Goal: Transaction & Acquisition: Purchase product/service

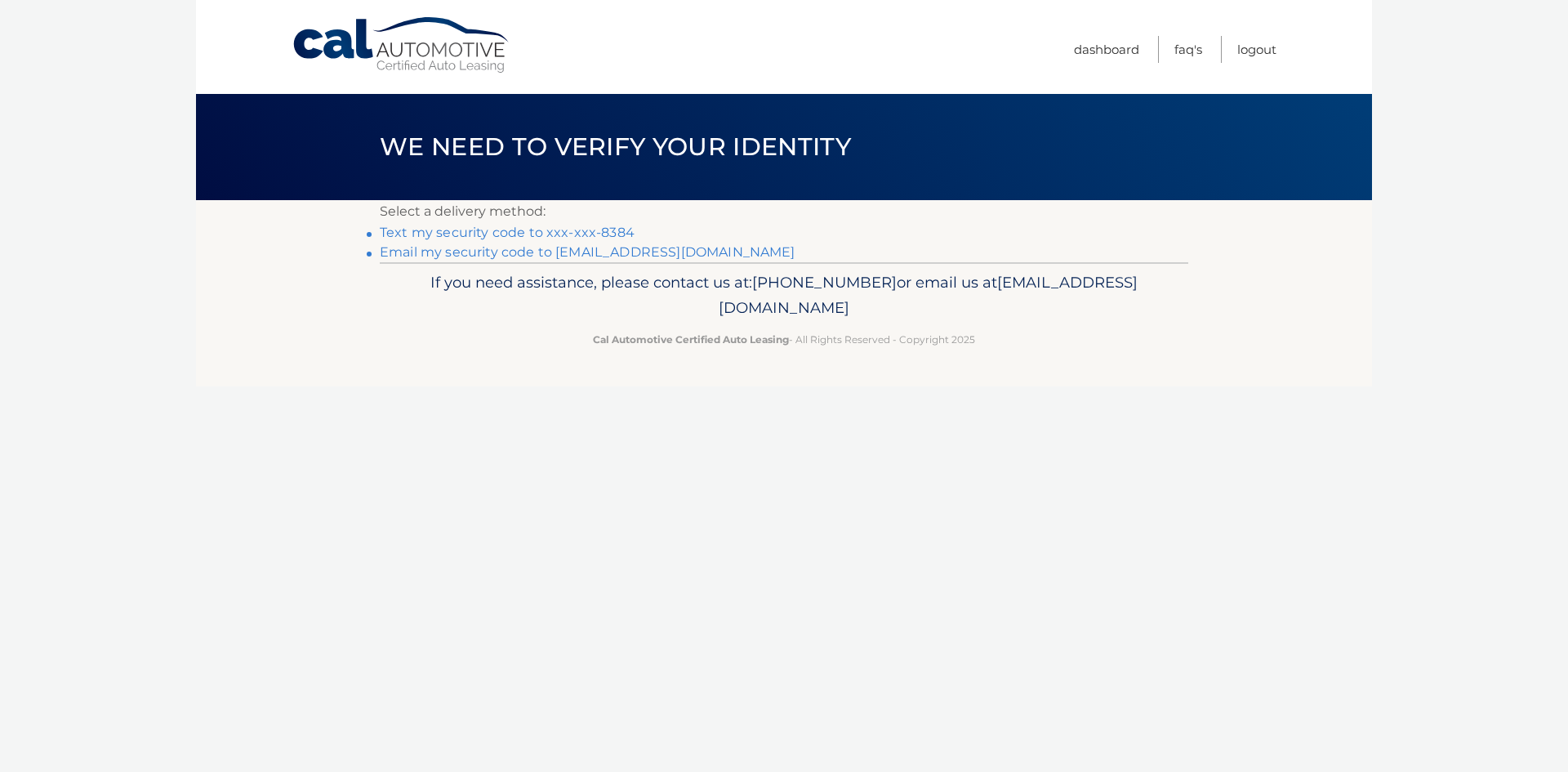
click at [515, 233] on link "Text my security code to xxx-xxx-8384" at bounding box center [507, 232] width 254 height 15
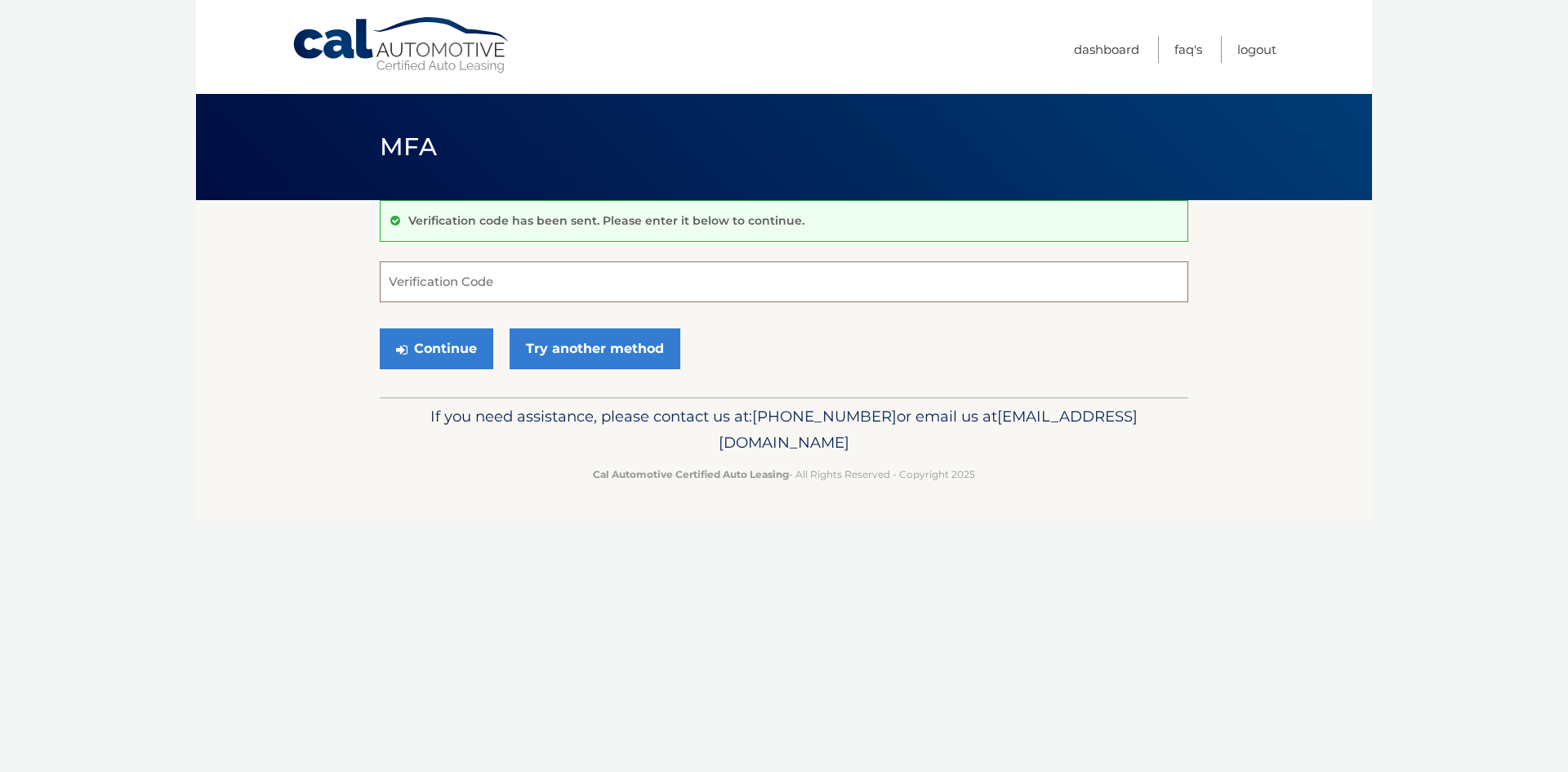
click at [508, 270] on input "Verification Code" at bounding box center [784, 282] width 809 height 41
type input "923997"
click at [446, 341] on button "Continue" at bounding box center [436, 348] width 113 height 41
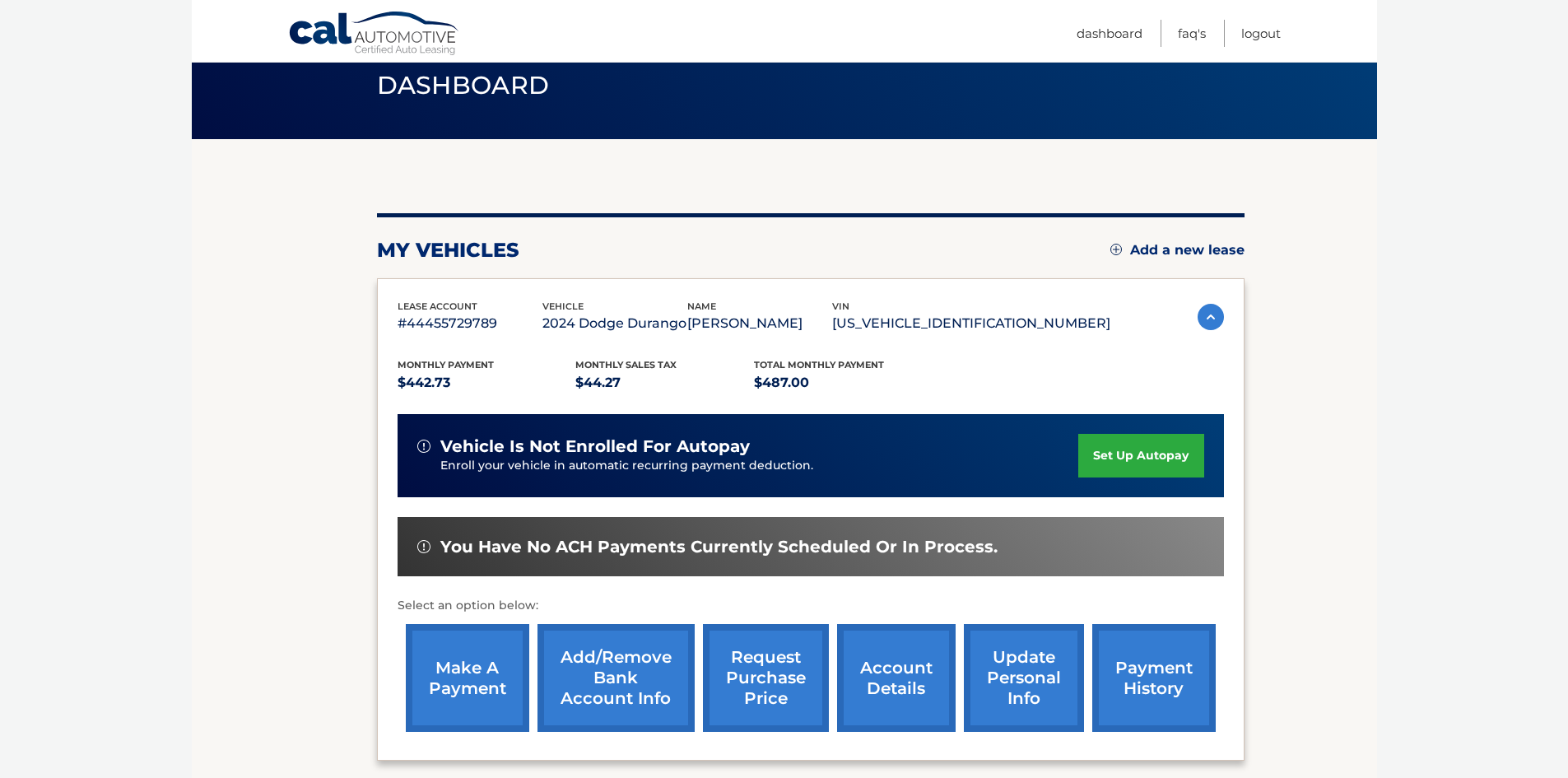
scroll to position [82, 0]
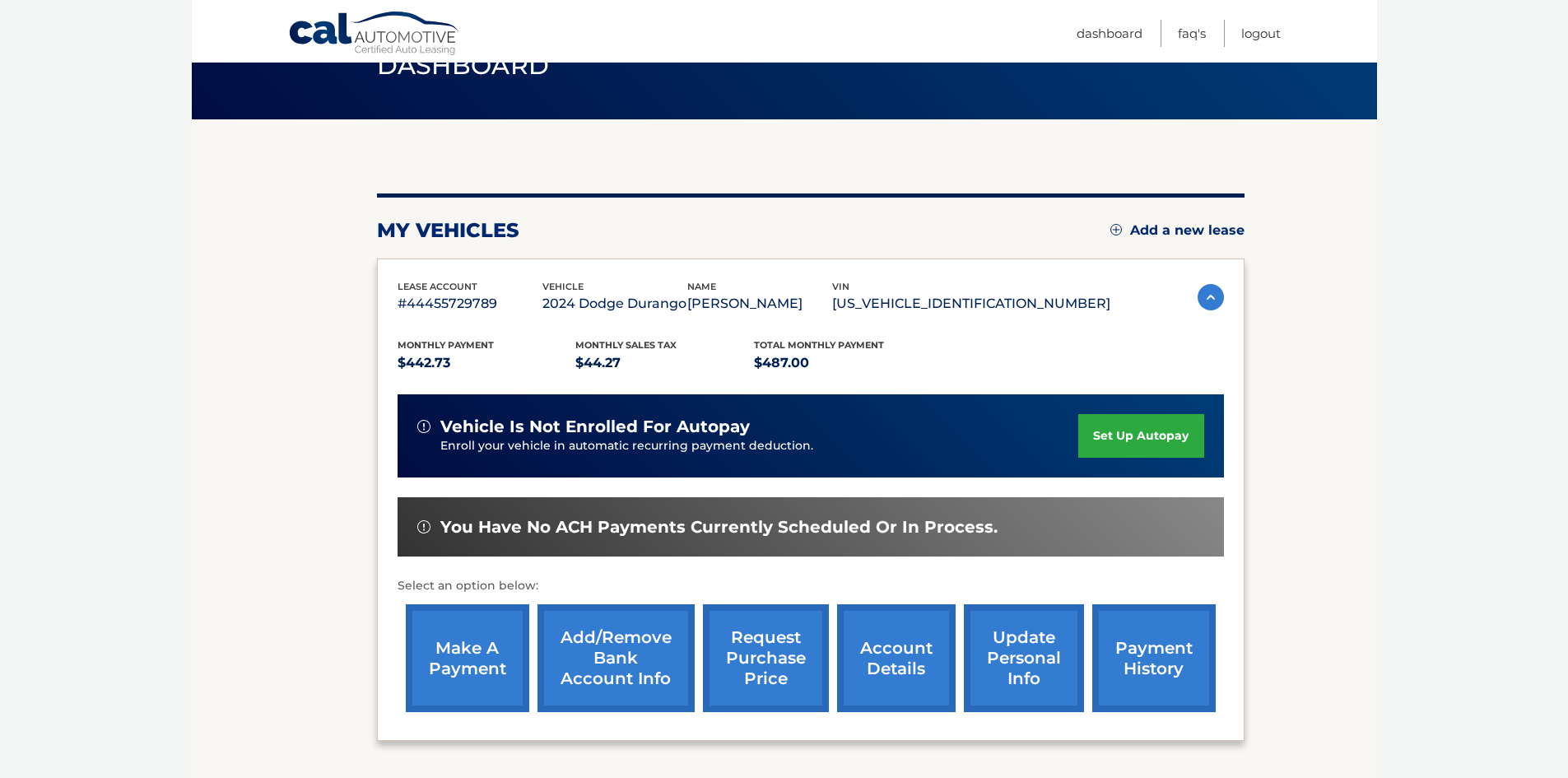
click at [451, 659] on link "make a payment" at bounding box center [467, 658] width 124 height 108
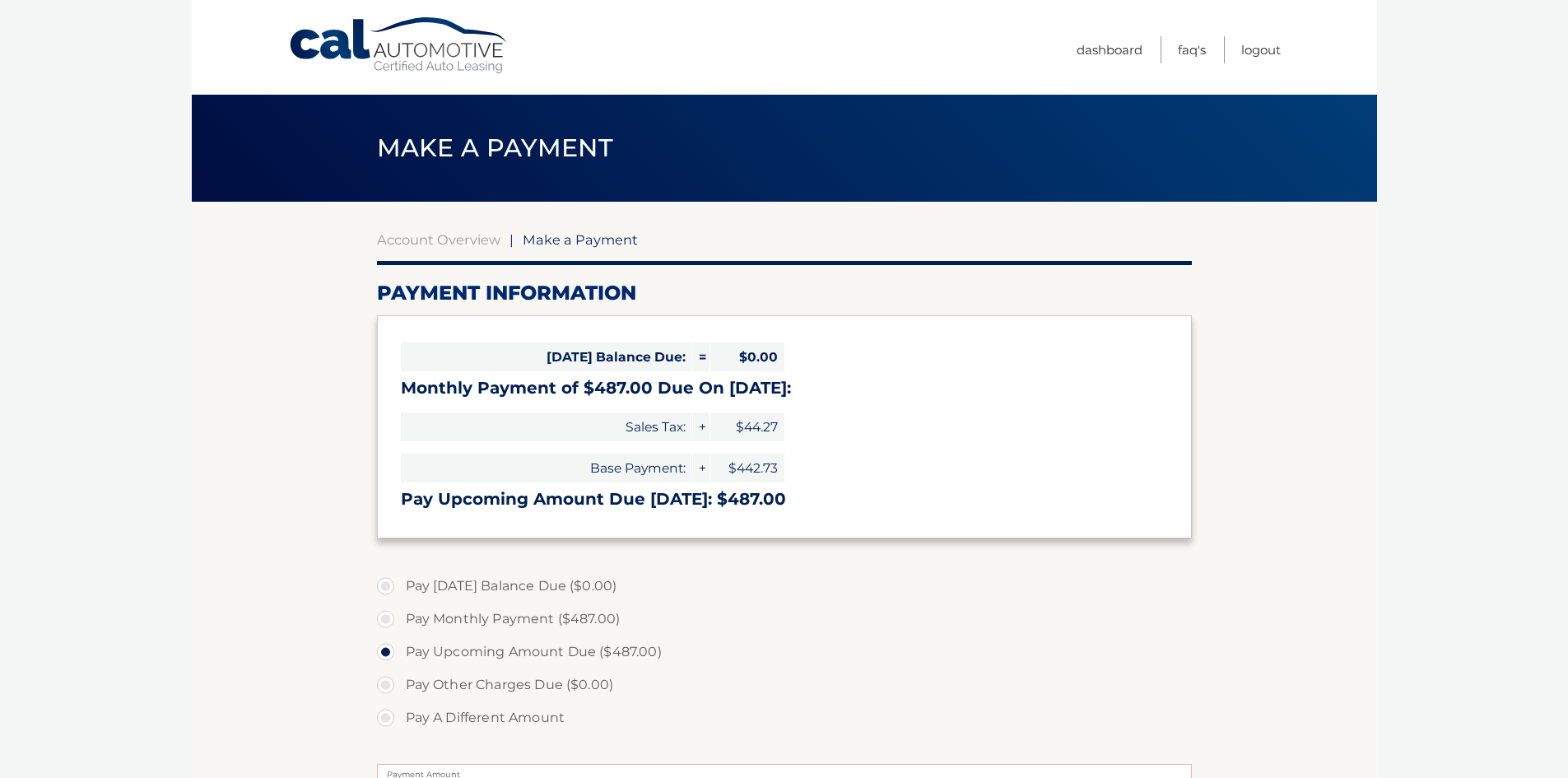
select select "MTkwNzZiZjYtYjk0My00YjY1LTgxNDctZmYxMTU2ZWE4MzY4"
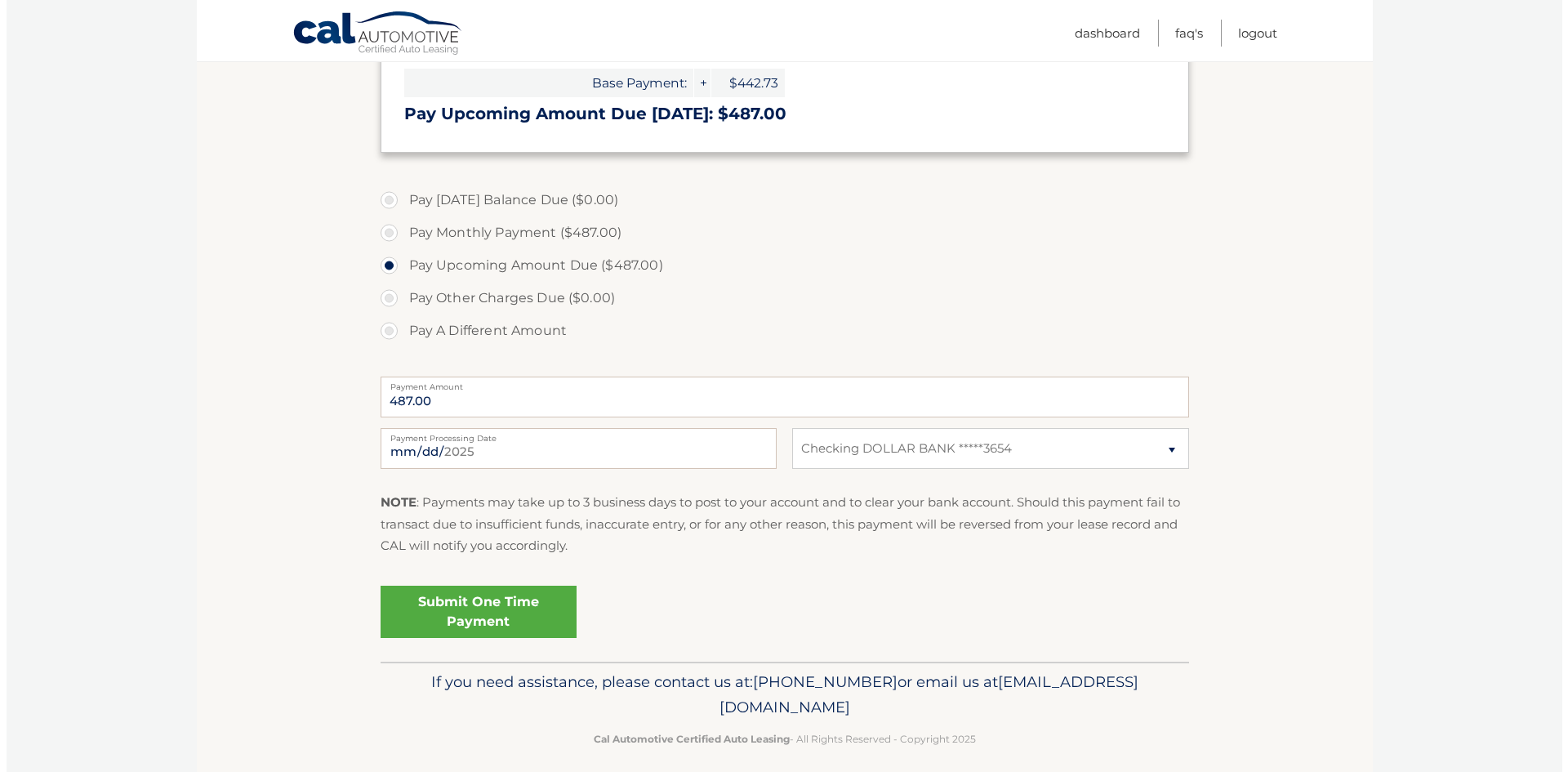
scroll to position [396, 0]
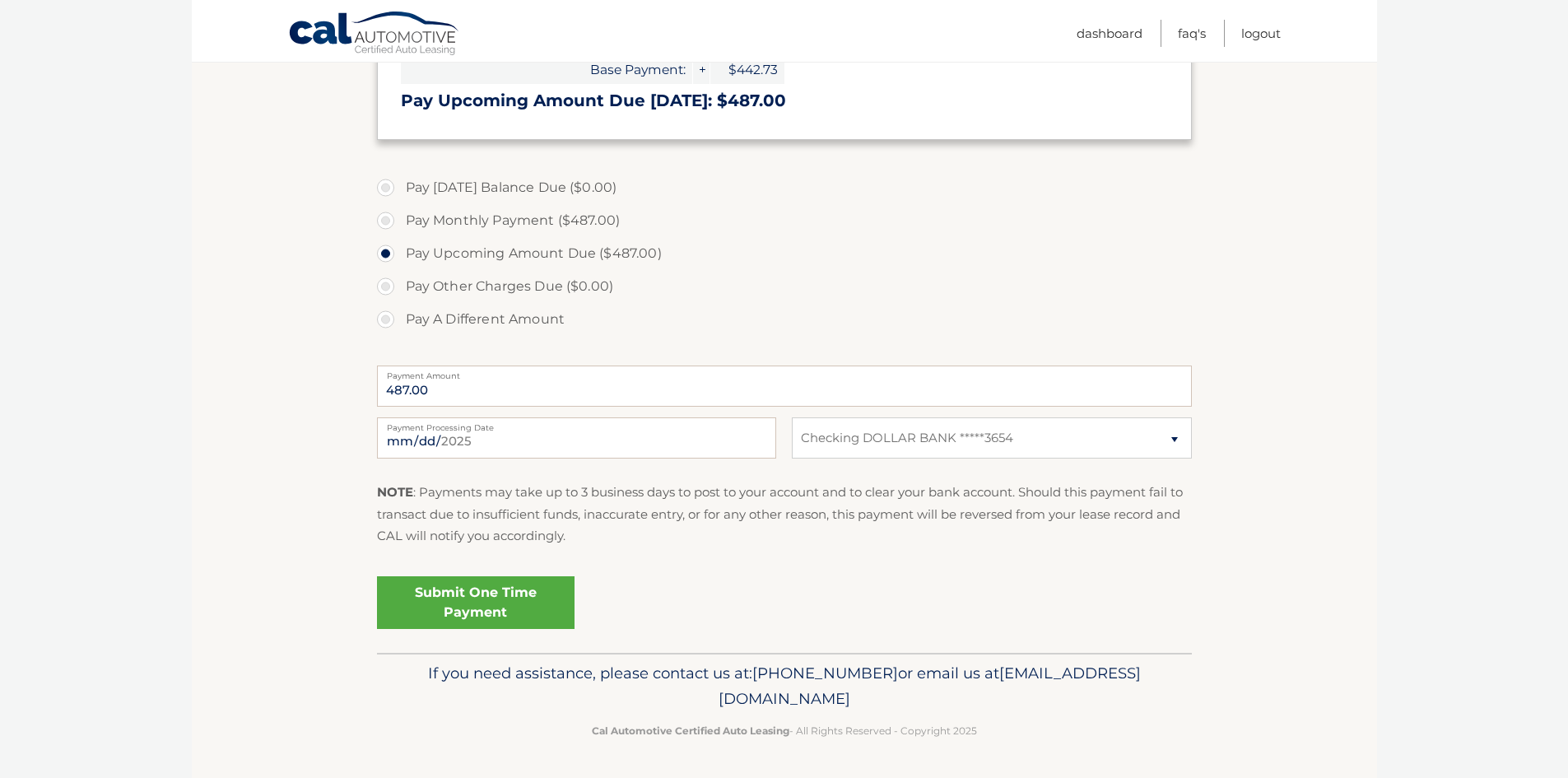
click at [490, 591] on link "Submit One Time Payment" at bounding box center [476, 603] width 198 height 53
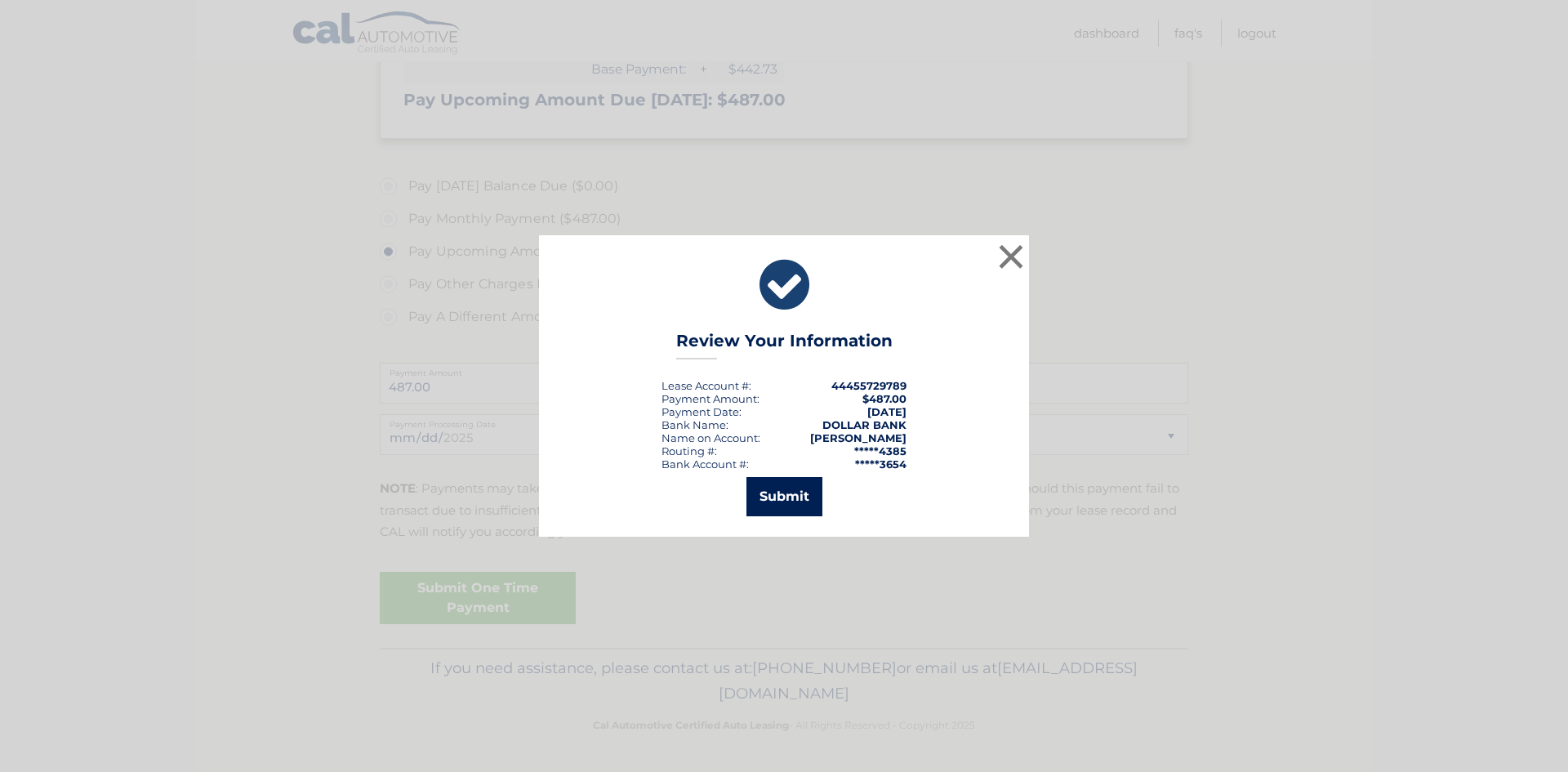
click at [781, 490] on button "Submit" at bounding box center [784, 496] width 76 height 40
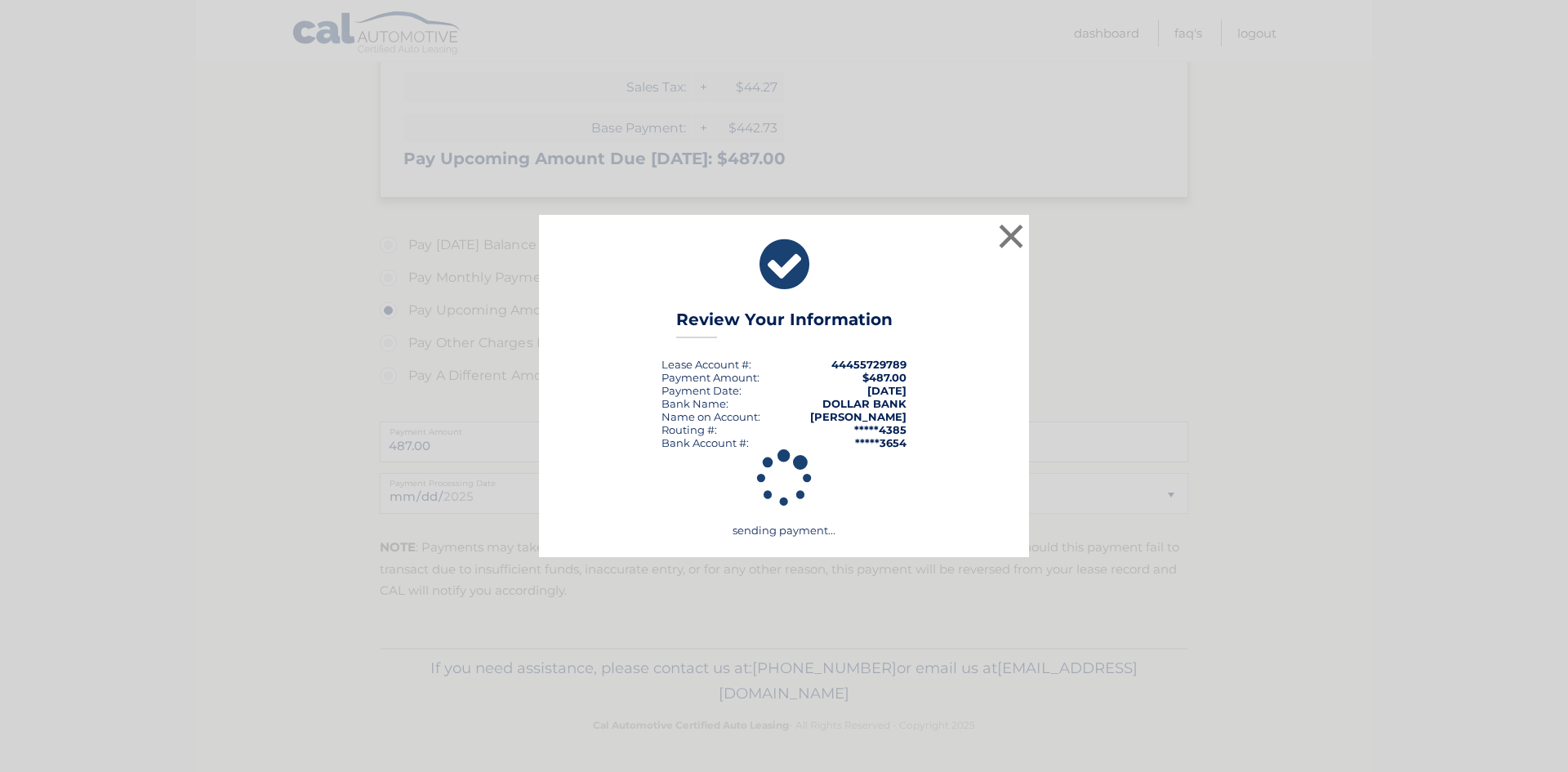
scroll to position [337, 0]
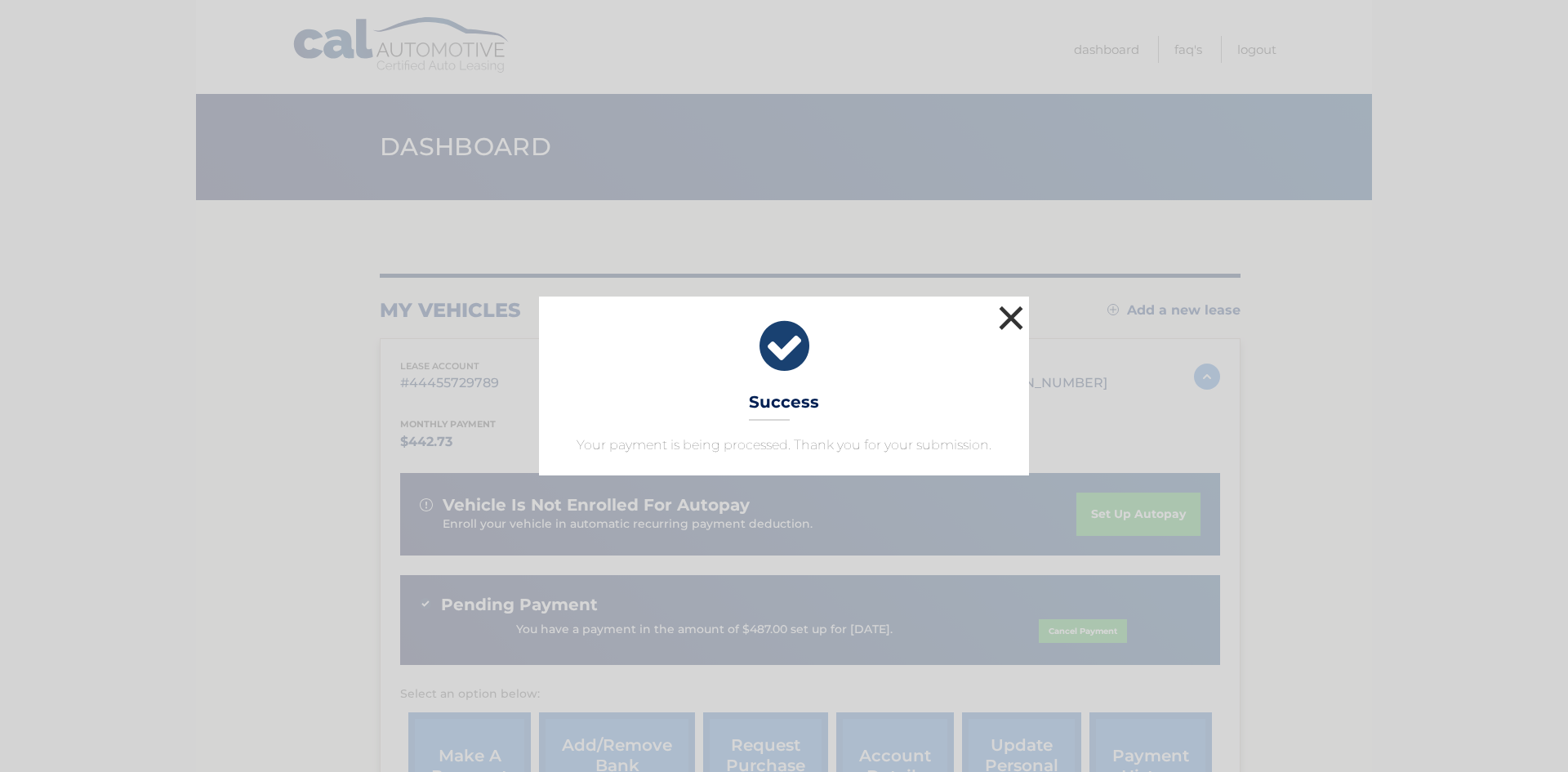
click at [1003, 308] on button "×" at bounding box center [1011, 317] width 33 height 33
